Goal: Answer question/provide support: Share knowledge or assist other users

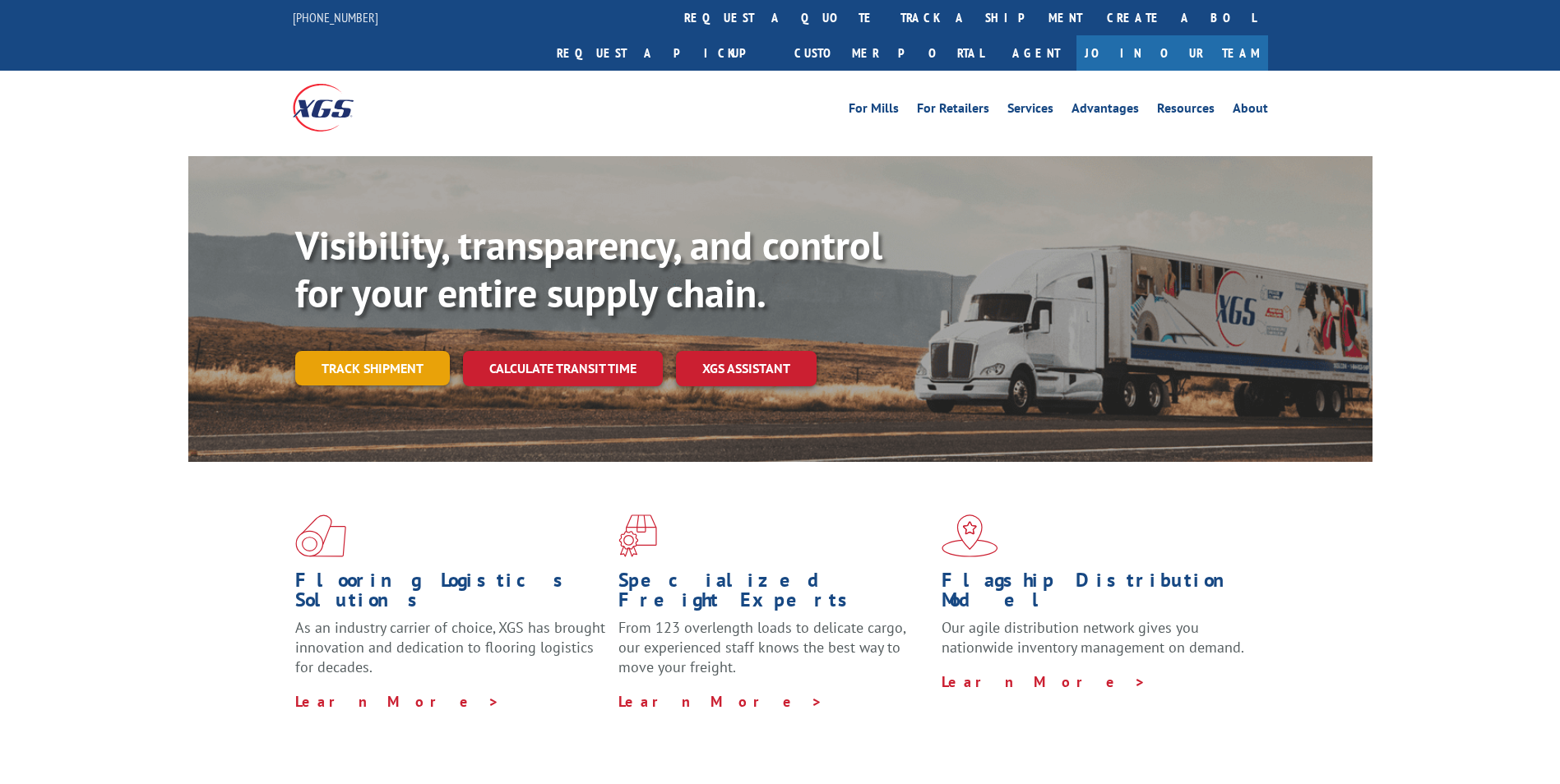
click at [354, 351] on link "Track shipment" at bounding box center [373, 369] width 155 height 35
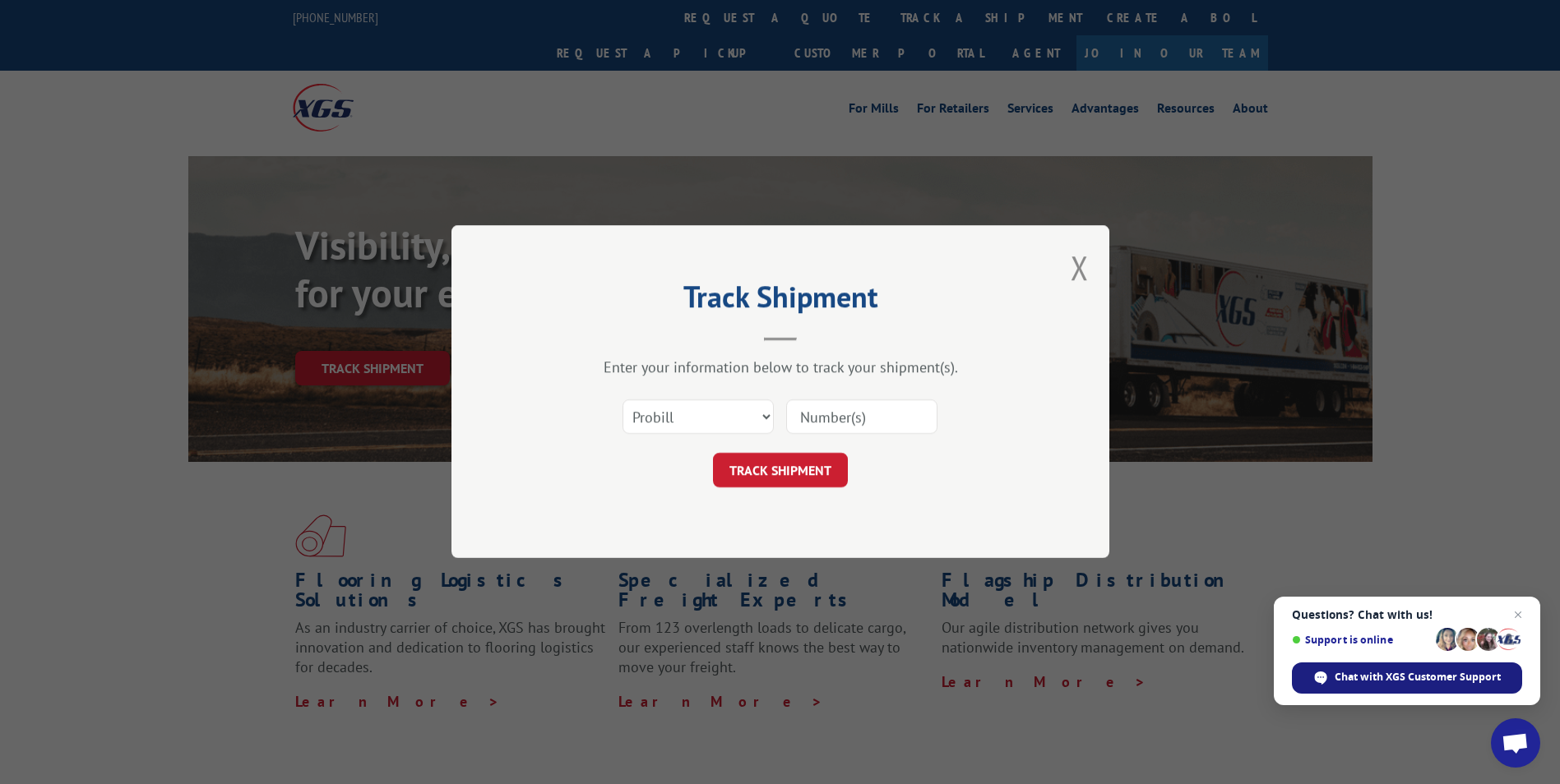
click at [1405, 685] on span "Chat with XGS Customer Support" at bounding box center [1407, 678] width 230 height 31
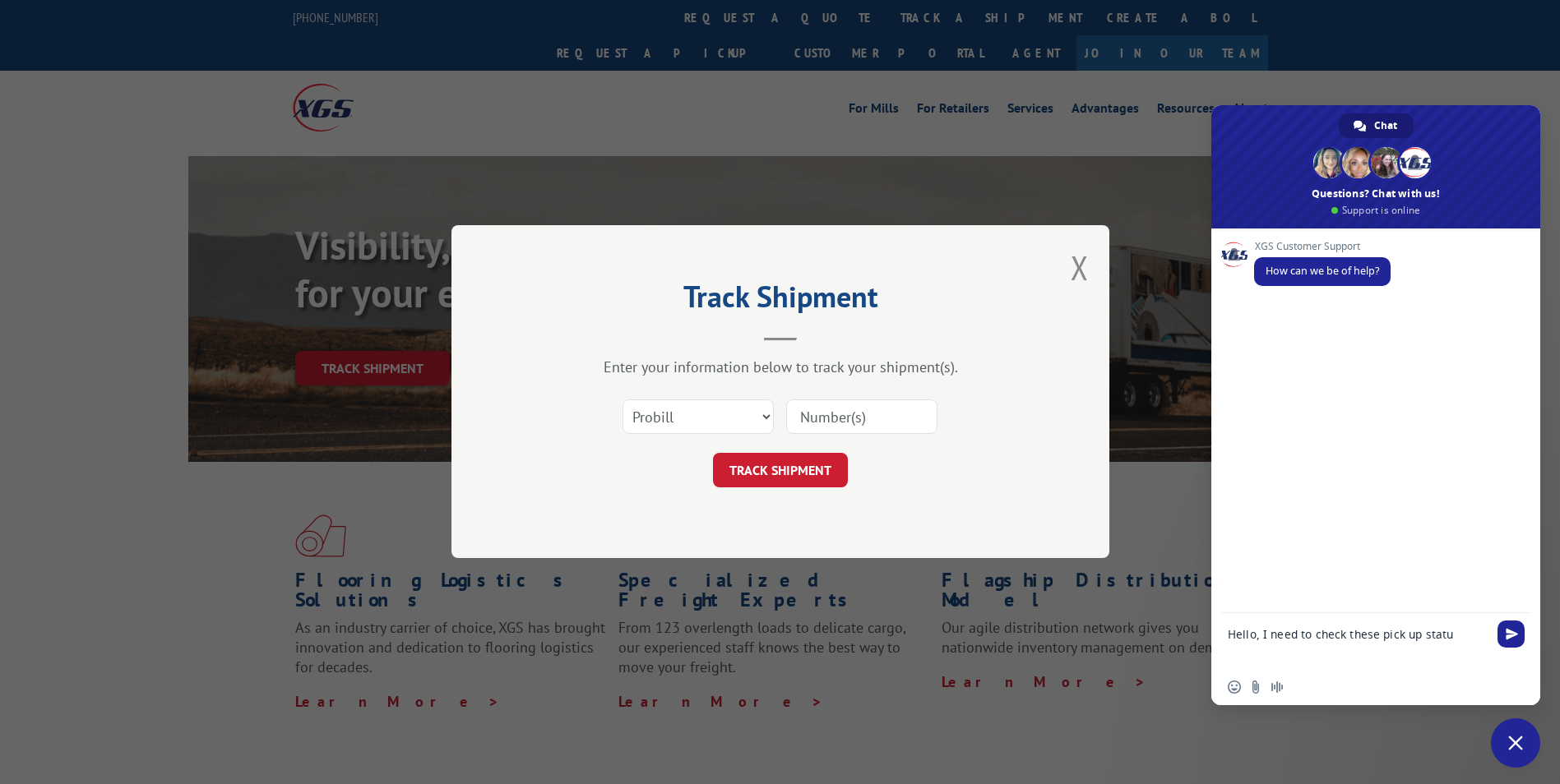
type textarea "Hello, I need to check these pick up status"
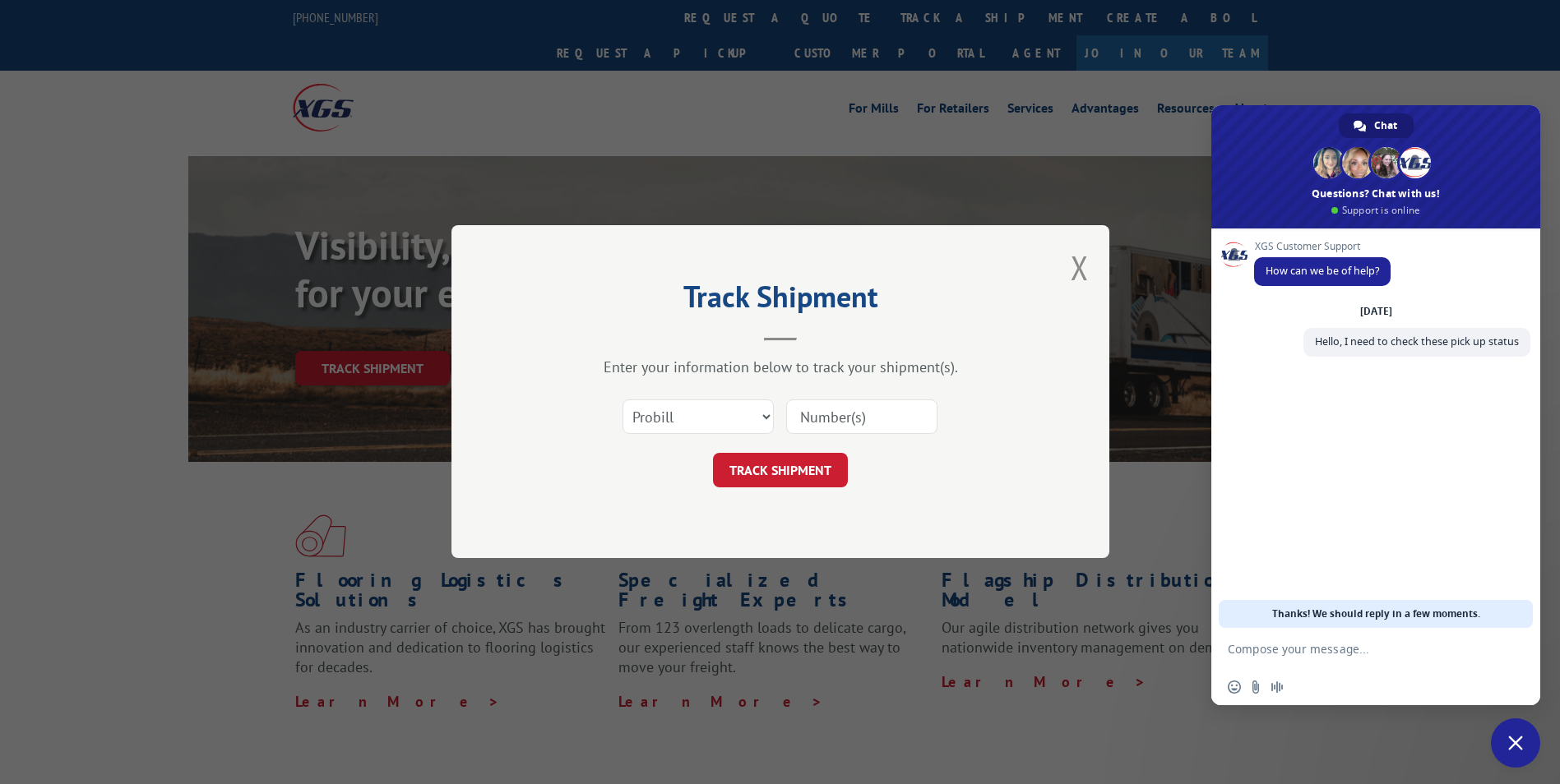
click at [1292, 646] on textarea "Compose your message..." at bounding box center [1360, 648] width 263 height 41
paste textarea "BG1009155025"
type textarea "BG1009155025"
click at [1309, 653] on textarea "Compose your message..." at bounding box center [1360, 648] width 263 height 41
paste textarea "BG1009721325"
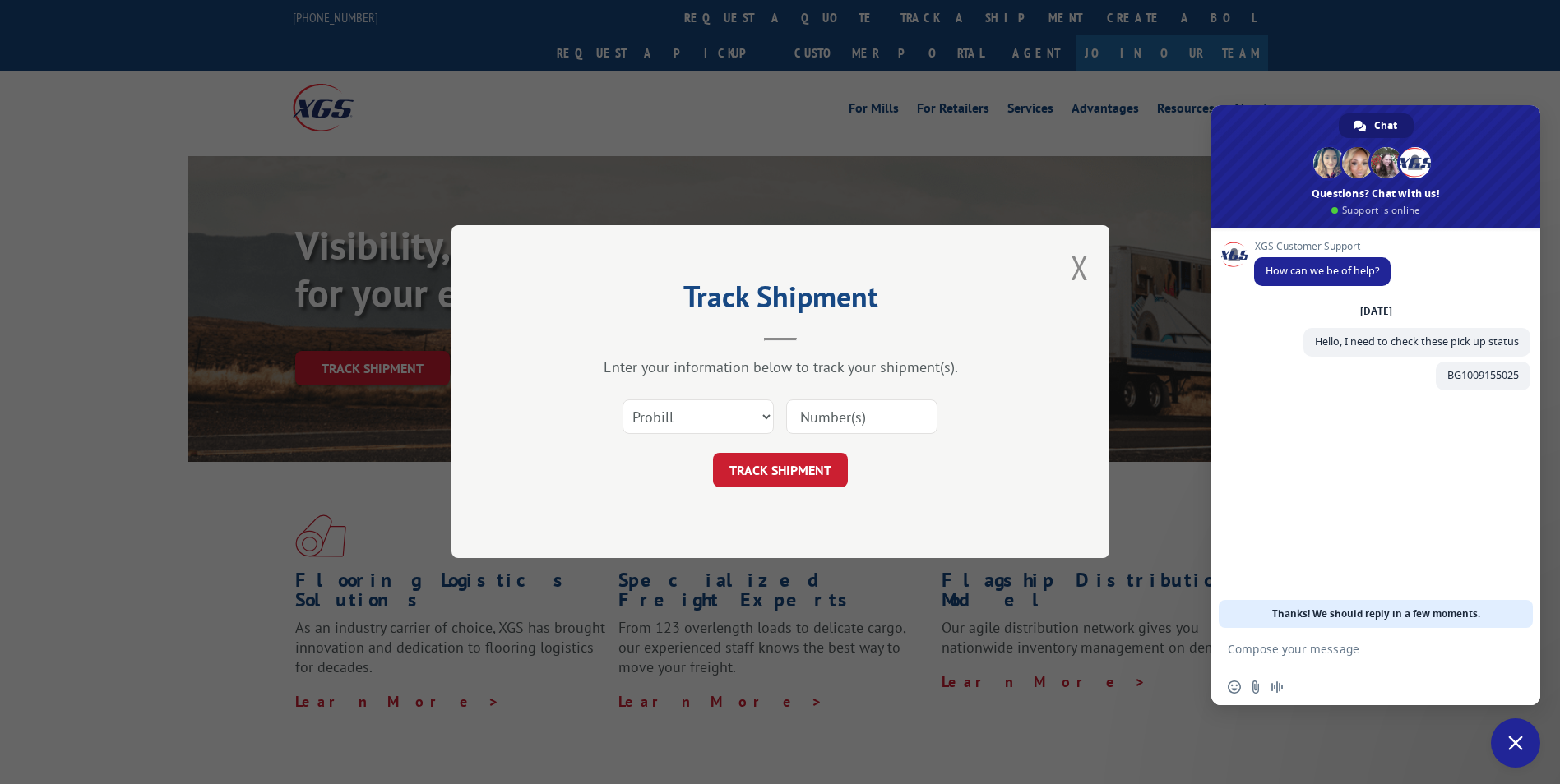
type textarea "BG1009721325"
click at [1318, 655] on textarea "Compose your message..." at bounding box center [1360, 648] width 263 height 41
paste textarea "BG1009750325"
type textarea "BG1009750325"
click at [1306, 647] on textarea "Compose your message..." at bounding box center [1360, 648] width 263 height 41
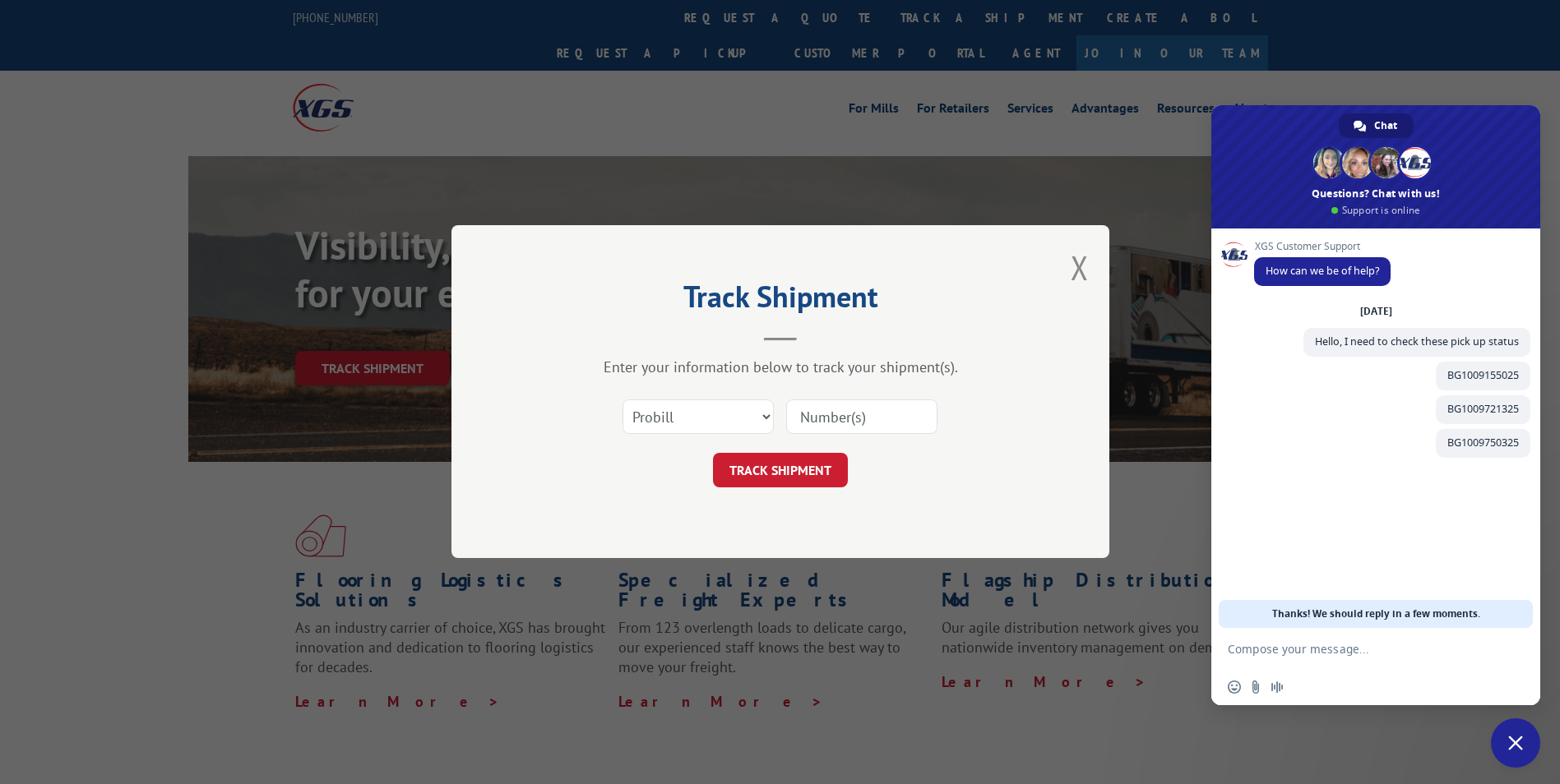
paste textarea "BG1009761025"
type textarea "BG1009761025"
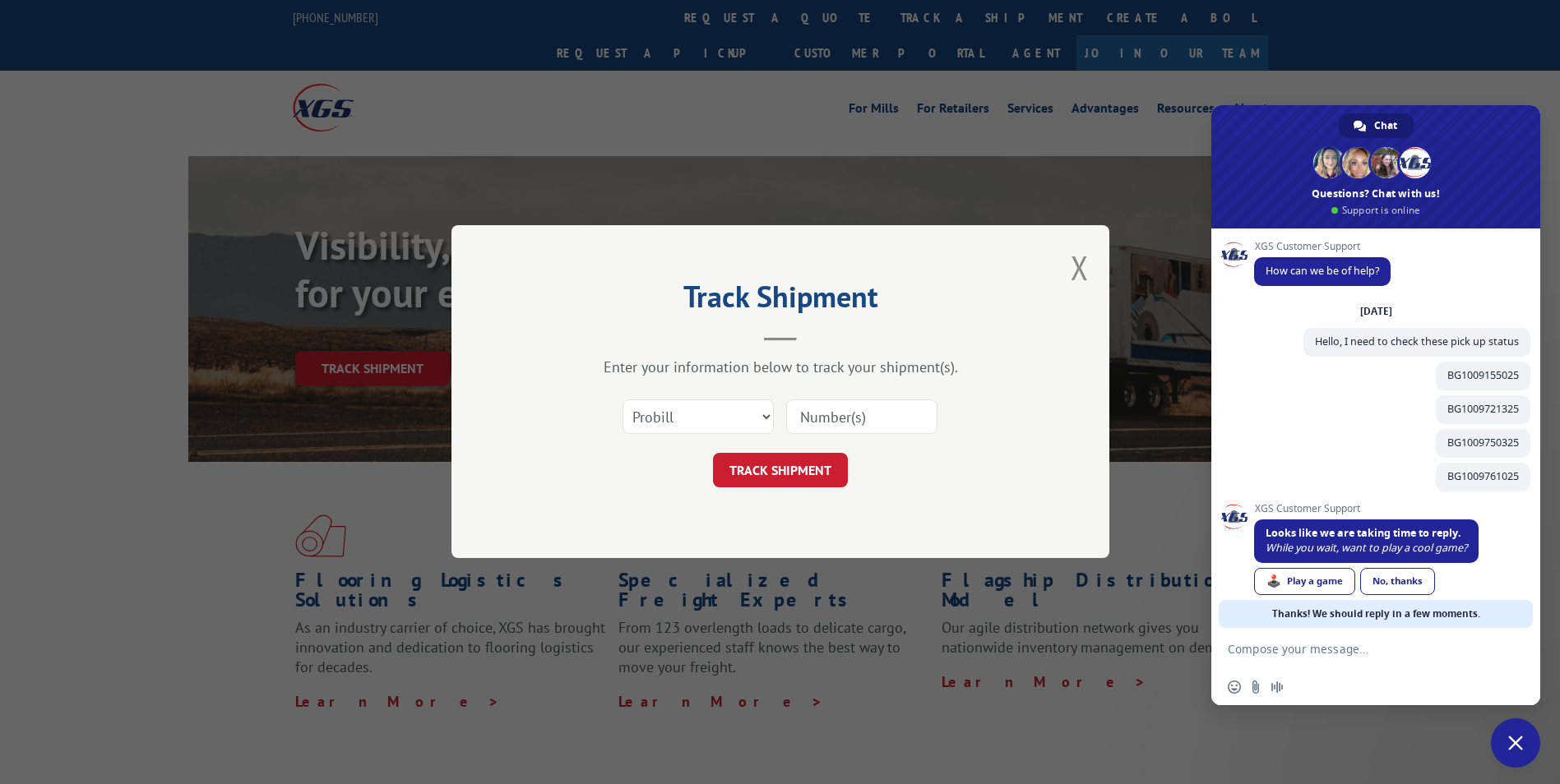
scroll to position [16, 0]
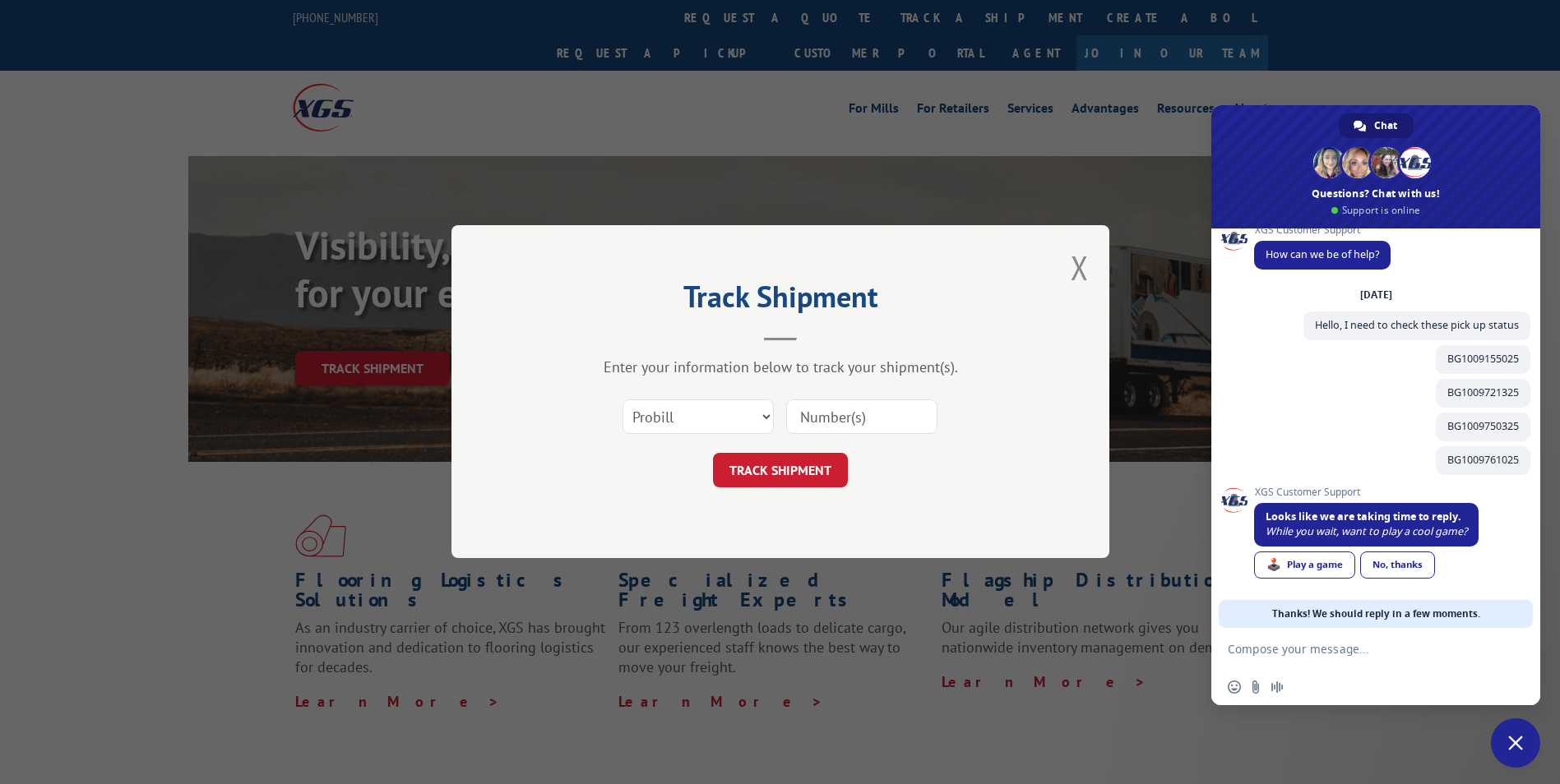
click at [1395, 574] on link "No, thanks" at bounding box center [1397, 565] width 75 height 27
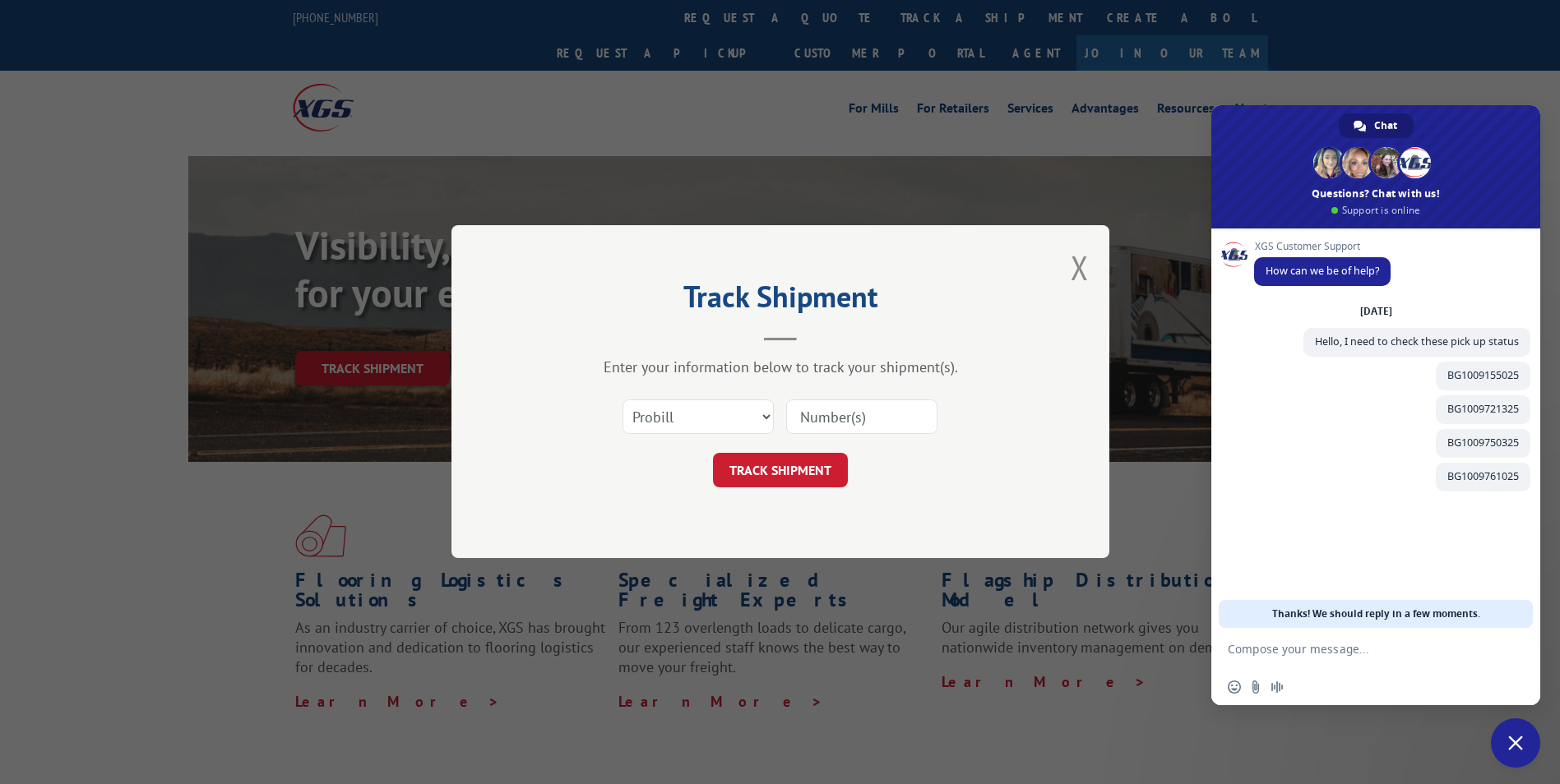
click at [1078, 271] on button "Close modal" at bounding box center [1080, 267] width 18 height 44
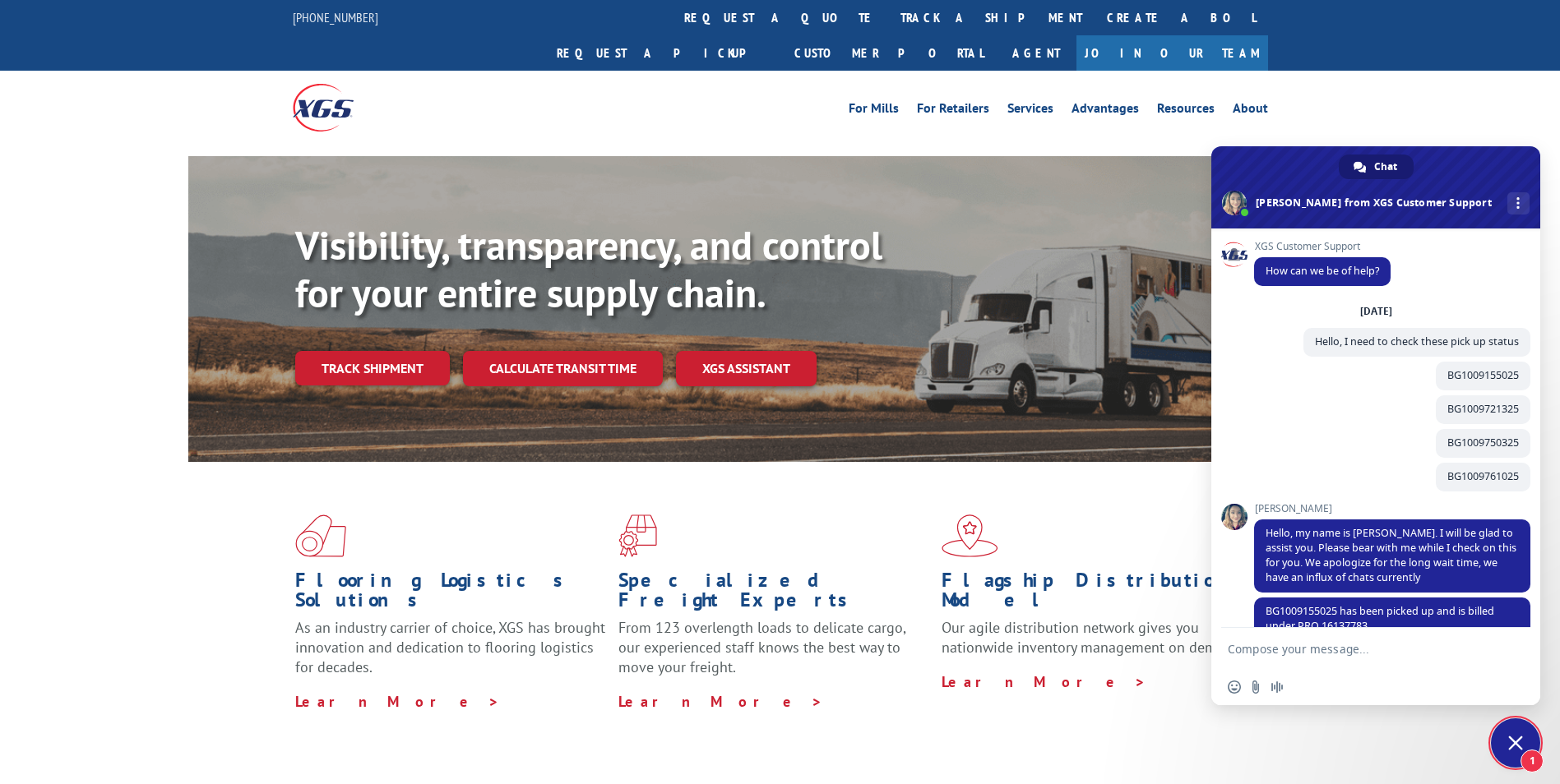
scroll to position [31, 0]
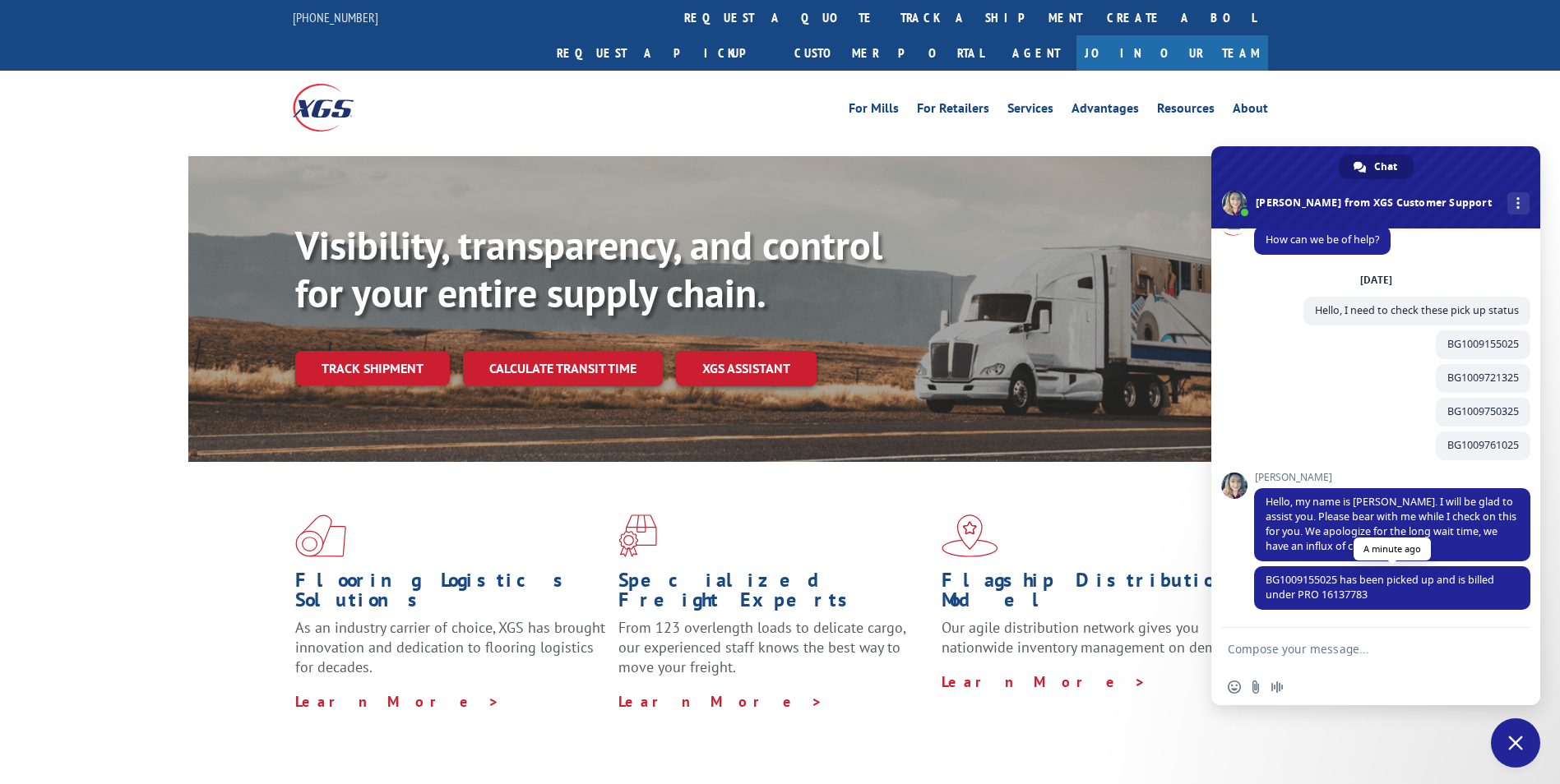
click at [1348, 594] on span "BG1009155025 has been picked up and is billed under PRO 16137783" at bounding box center [1380, 588] width 229 height 29
copy span "16137783"
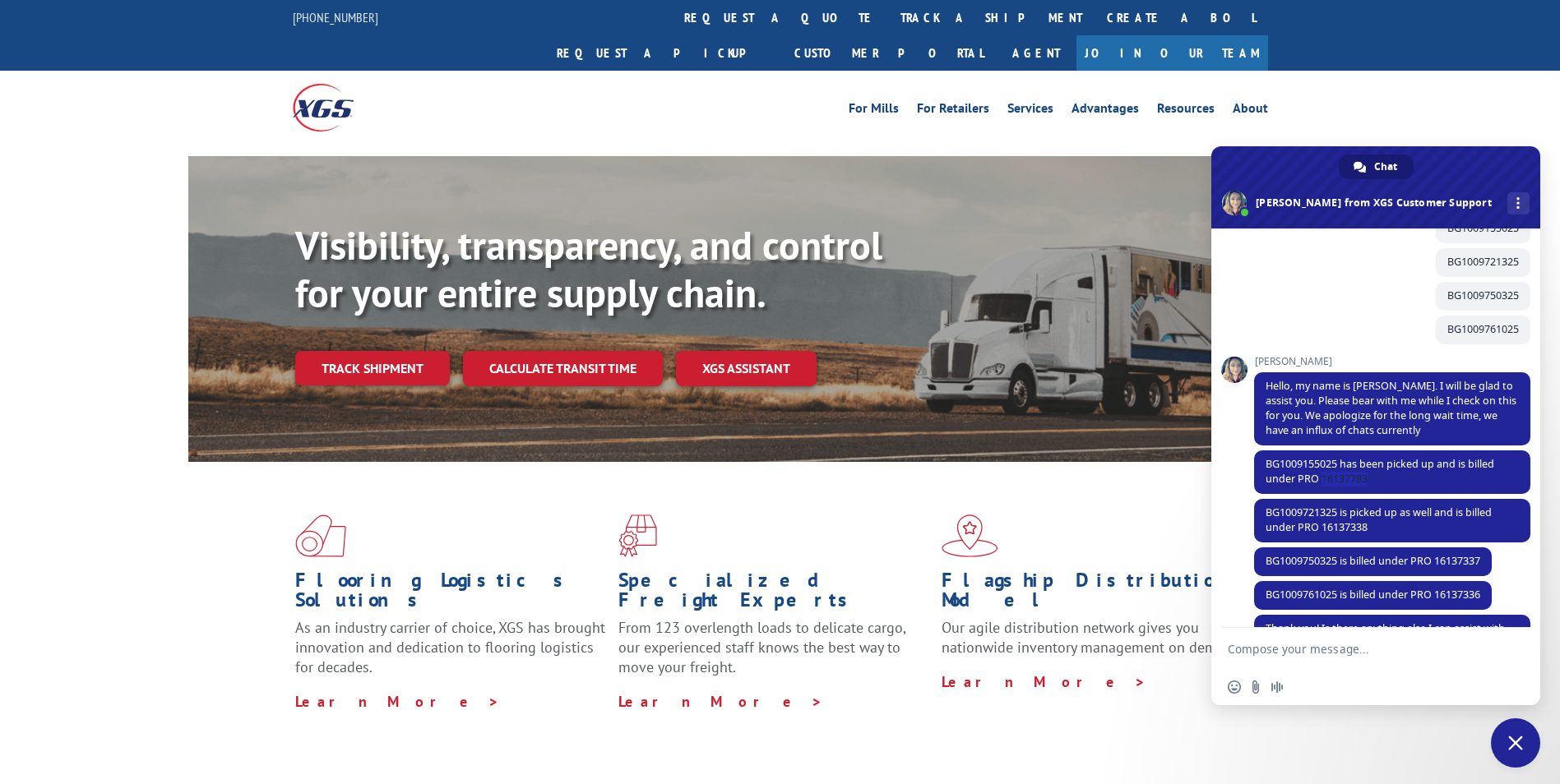
scroll to position [196, 0]
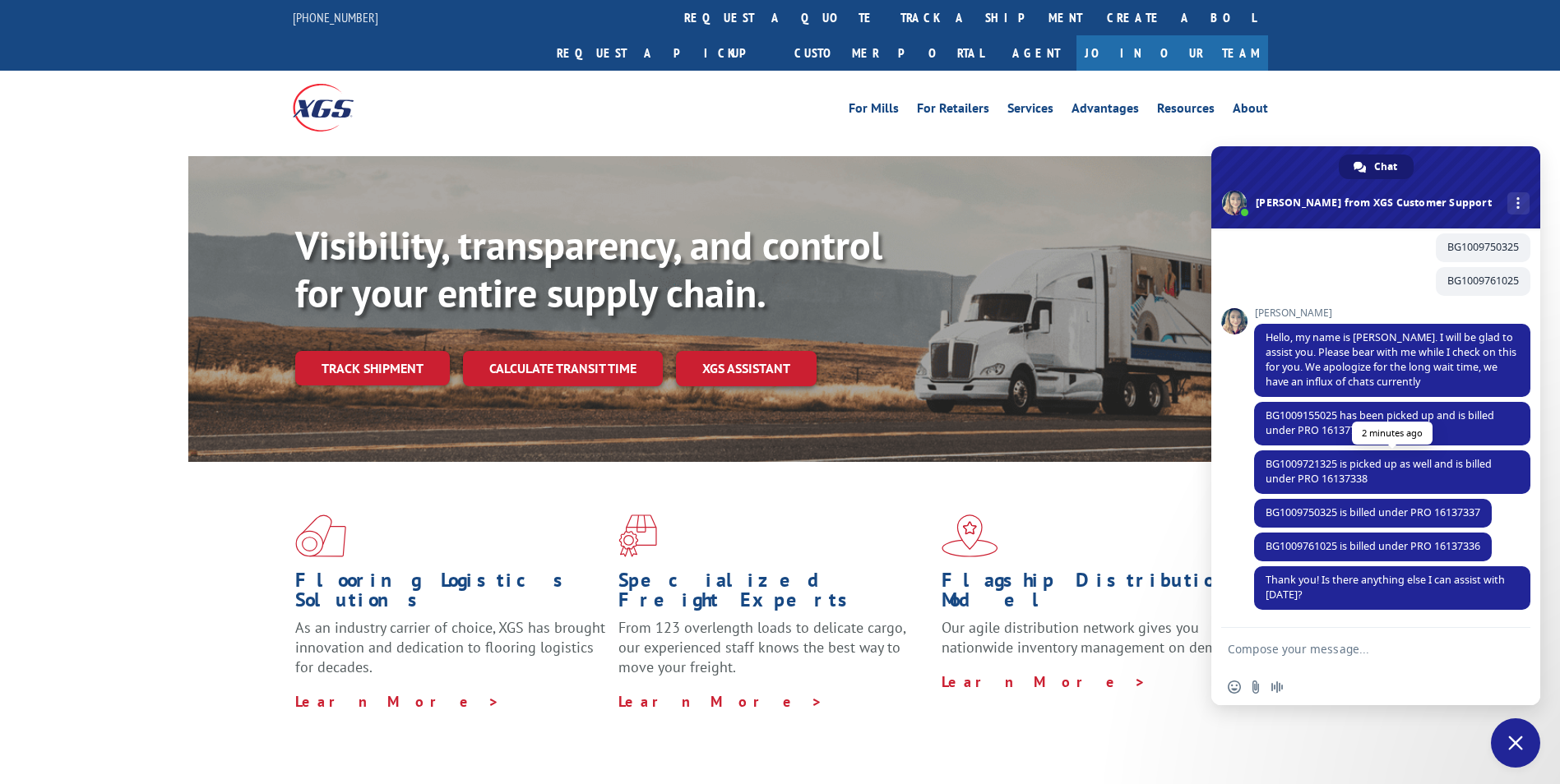
click at [1348, 483] on span "BG1009721325 is picked up as well and is billed under PRO 16137338" at bounding box center [1379, 471] width 227 height 29
copy span "16137338"
click at [1464, 517] on span "BG1009750325 is billed under PRO 16137337" at bounding box center [1373, 512] width 215 height 14
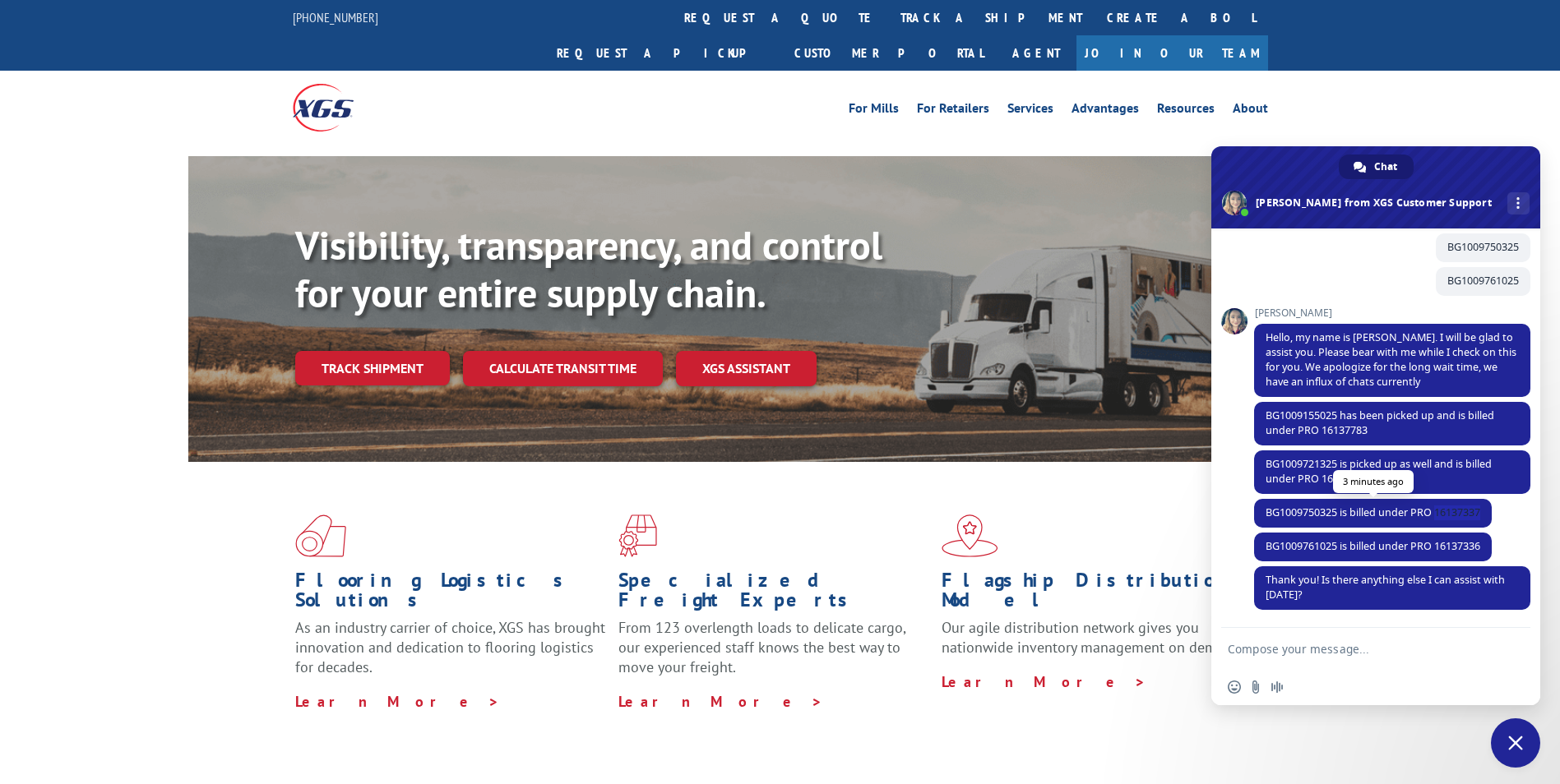
copy span "16137337"
click at [1463, 549] on span "BG1009761025 is billed under PRO 16137336" at bounding box center [1373, 546] width 215 height 14
copy span "16137336"
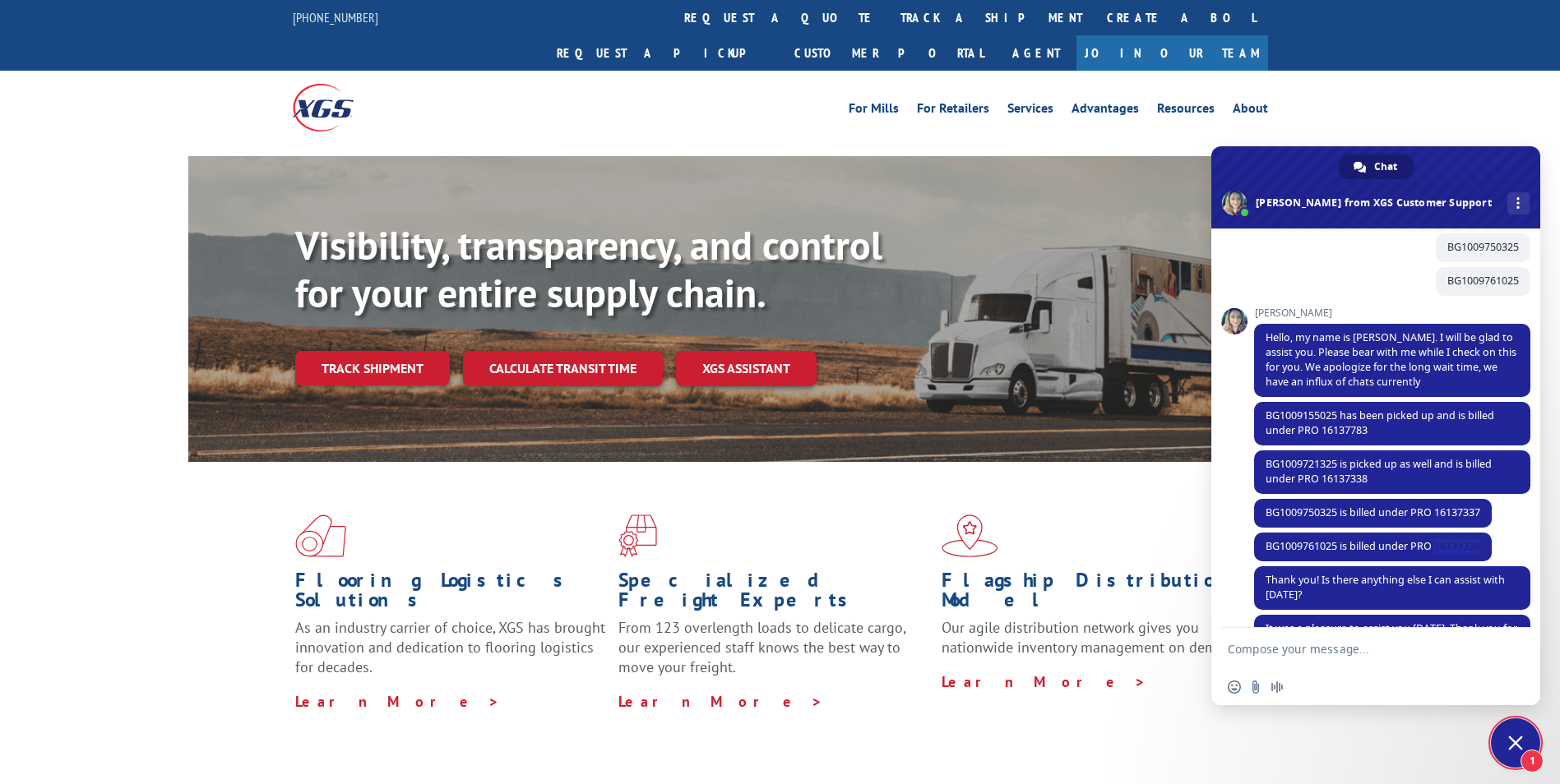
scroll to position [288, 0]
